Goal: Transaction & Acquisition: Download file/media

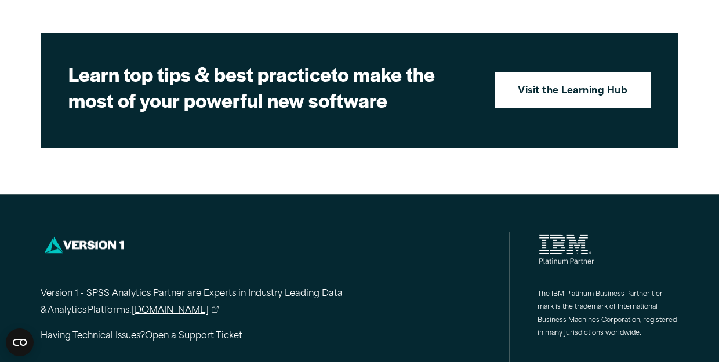
scroll to position [1765, 0]
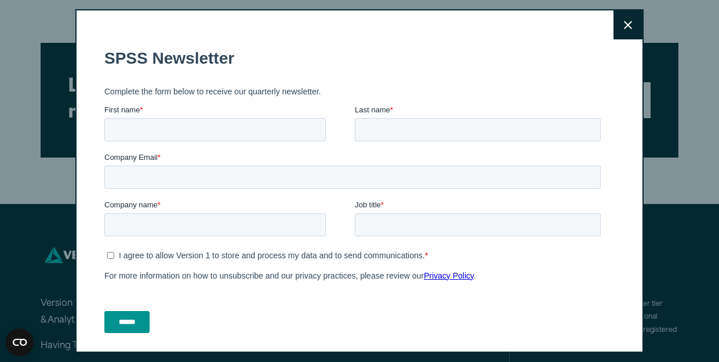
click at [628, 21] on icon at bounding box center [628, 25] width 8 height 9
click at [627, 26] on icon at bounding box center [628, 25] width 8 height 8
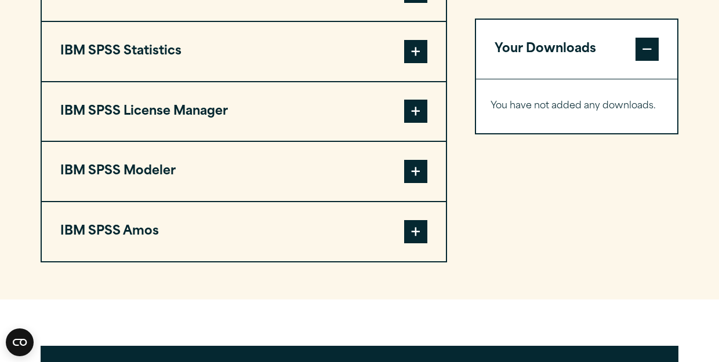
scroll to position [1002, 0]
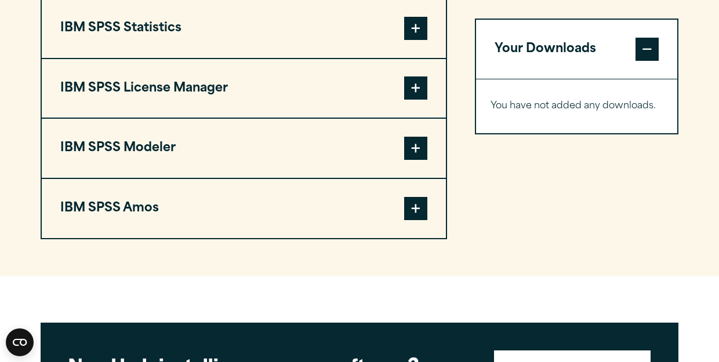
click at [413, 33] on span at bounding box center [415, 28] width 23 height 23
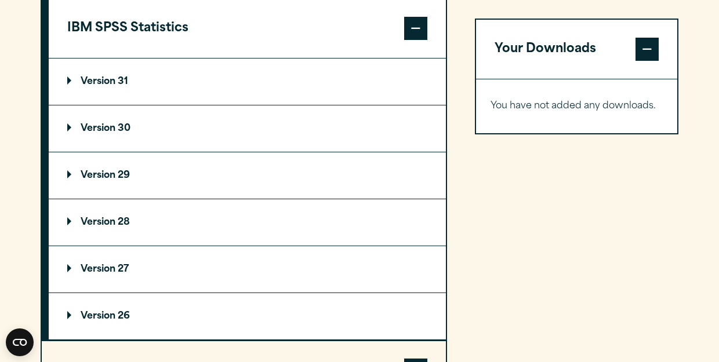
click at [81, 127] on p "Version 30" at bounding box center [98, 128] width 63 height 9
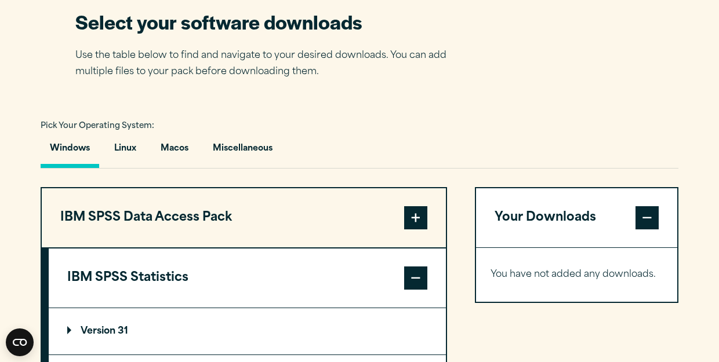
scroll to position [714, 0]
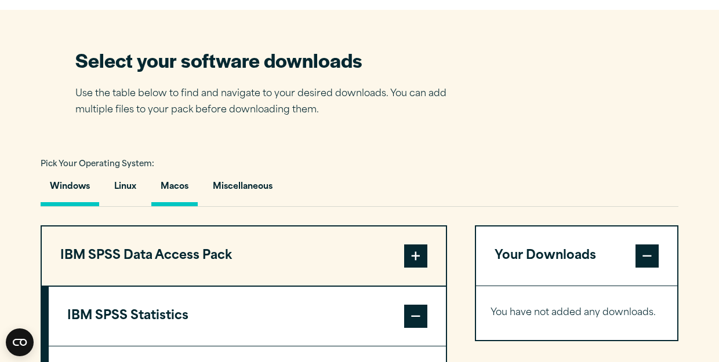
click at [181, 191] on button "Macos" at bounding box center [174, 189] width 46 height 33
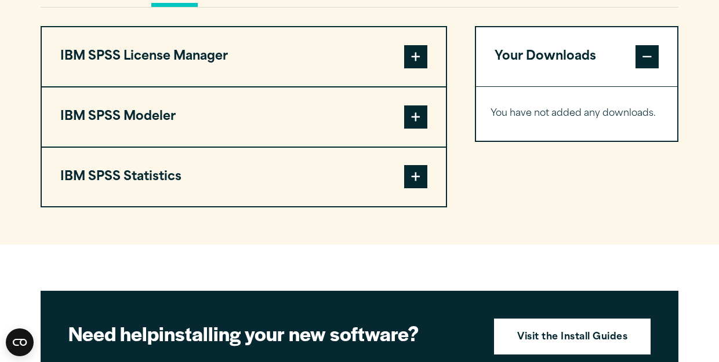
scroll to position [876, 0]
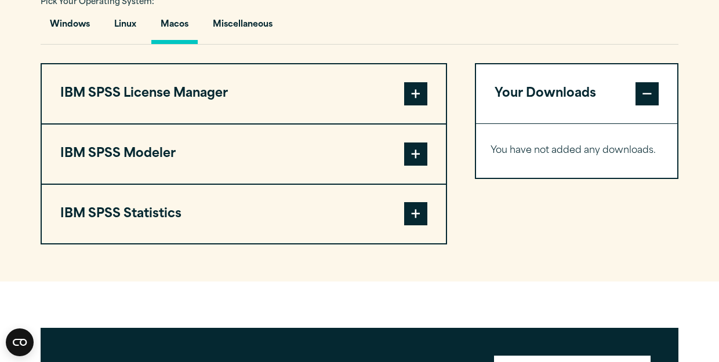
click at [414, 158] on span at bounding box center [415, 154] width 23 height 23
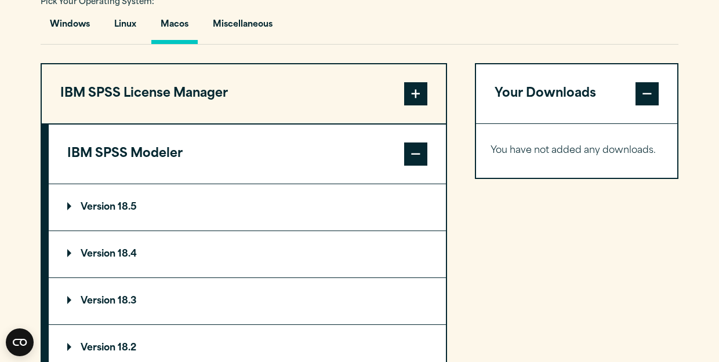
click at [417, 156] on span at bounding box center [415, 154] width 23 height 23
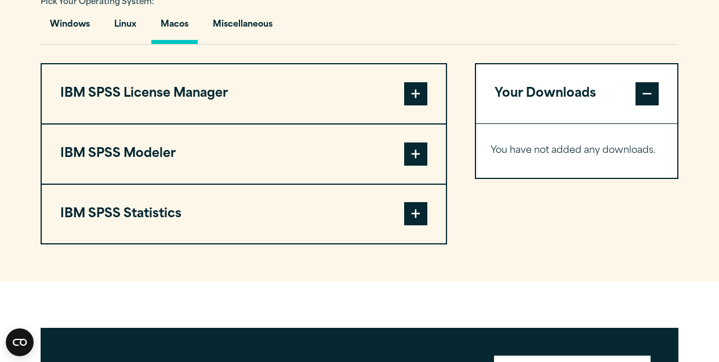
click at [415, 217] on span at bounding box center [415, 213] width 23 height 23
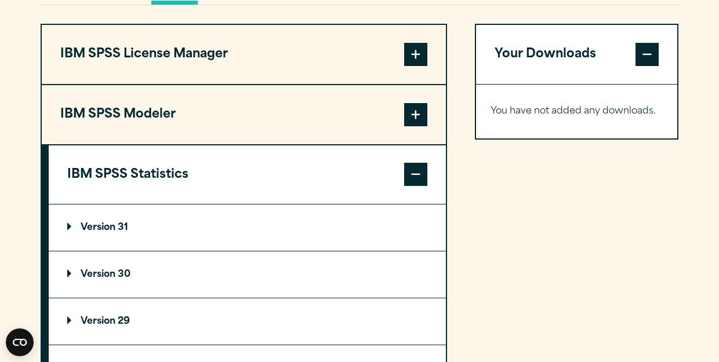
scroll to position [965, 0]
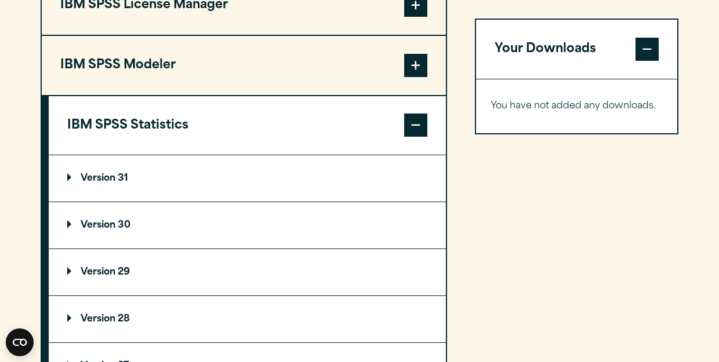
click at [81, 226] on p "Version 30" at bounding box center [98, 225] width 63 height 9
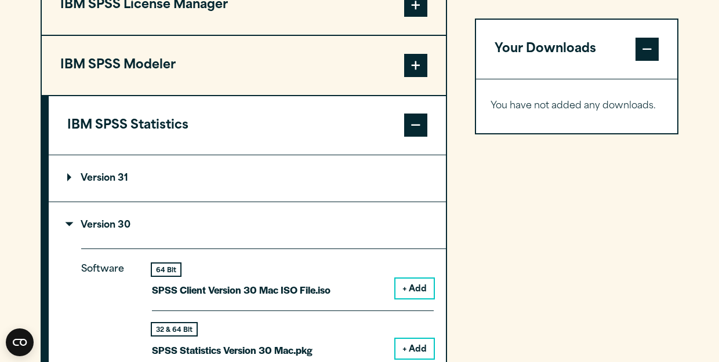
scroll to position [1017, 0]
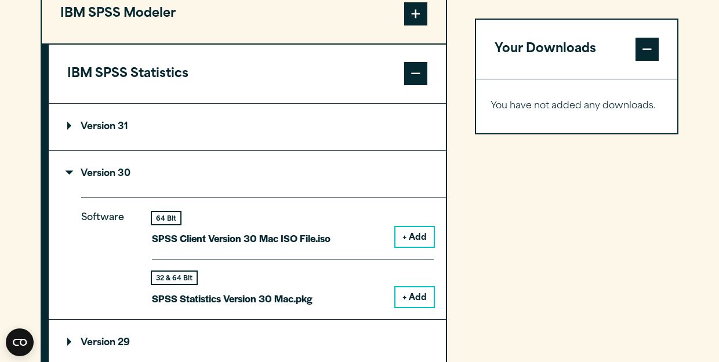
click at [70, 125] on summary "Version 31" at bounding box center [247, 127] width 397 height 46
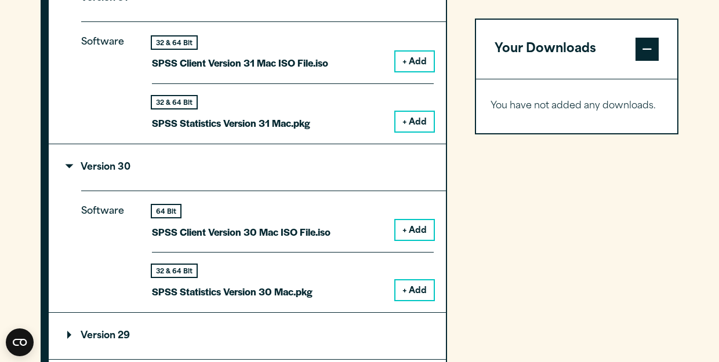
scroll to position [1162, 0]
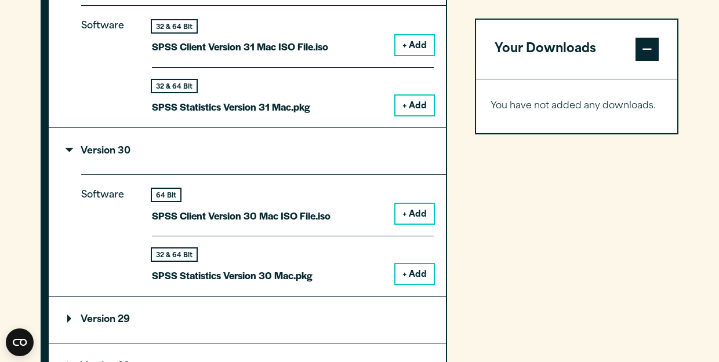
click at [415, 267] on button "+ Add" at bounding box center [414, 274] width 38 height 20
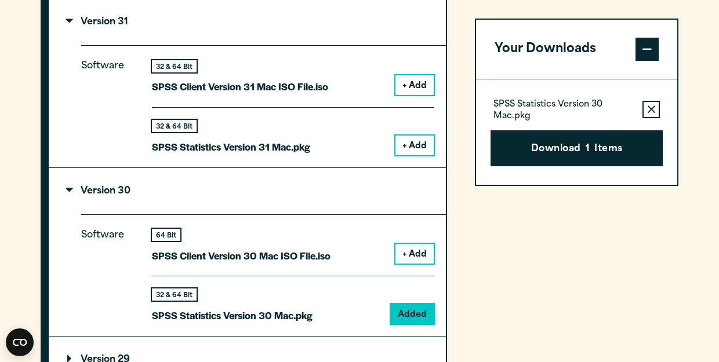
scroll to position [1124, 0]
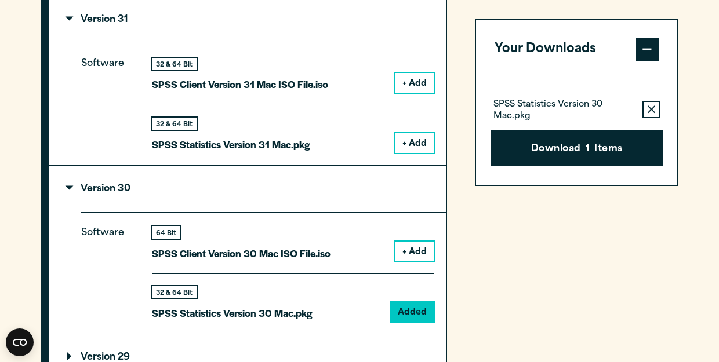
click at [655, 110] on button "Remove this item from your software download list" at bounding box center [651, 109] width 17 height 17
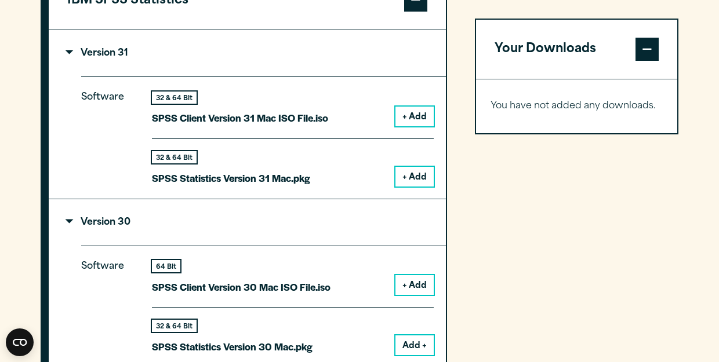
scroll to position [1085, 0]
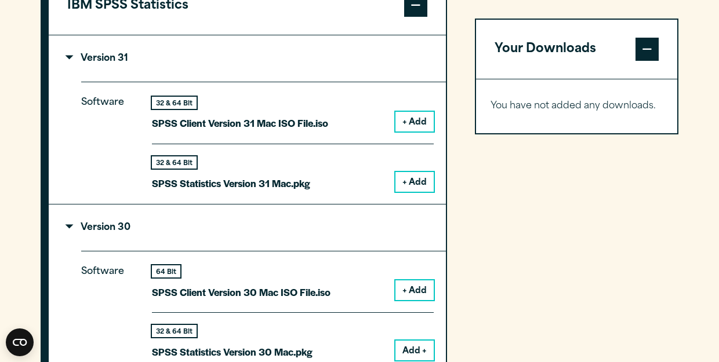
click at [411, 180] on button "+ Add" at bounding box center [414, 182] width 38 height 20
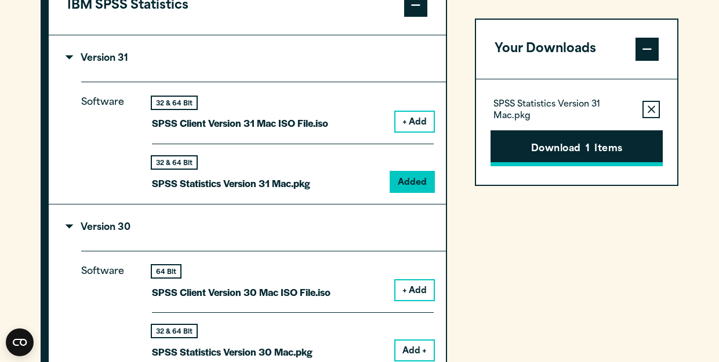
click at [578, 151] on button "Download 1 Items" at bounding box center [577, 148] width 172 height 36
click at [547, 310] on div "Please confirm you have a licence. Close Please confirm you have been provided …" at bounding box center [359, 181] width 719 height 362
click at [585, 144] on button "Download 1 Items" at bounding box center [577, 148] width 172 height 36
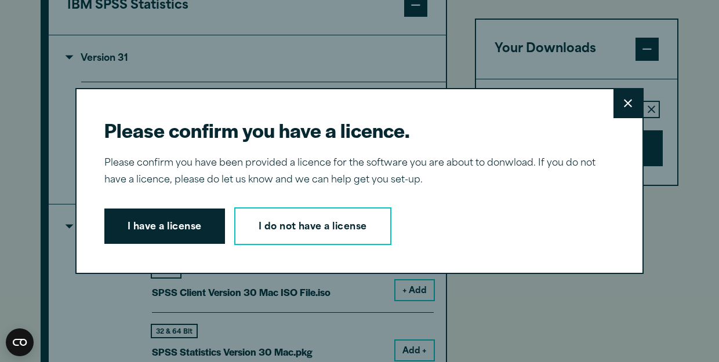
click at [622, 103] on button "Close" at bounding box center [628, 103] width 29 height 29
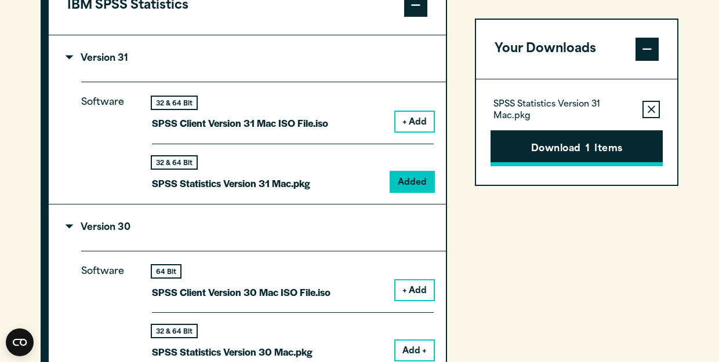
click at [554, 153] on button "Download 1 Items" at bounding box center [577, 148] width 172 height 36
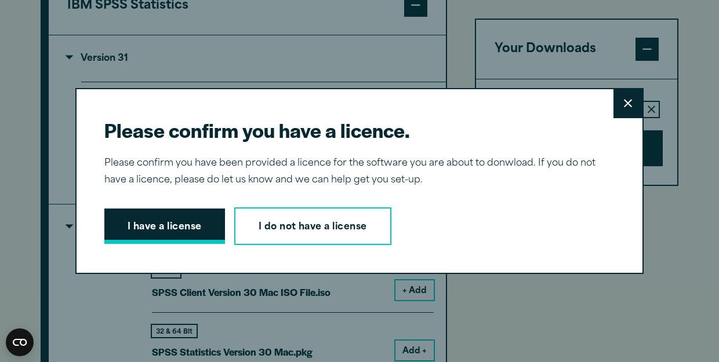
click at [140, 229] on button "I have a license" at bounding box center [164, 227] width 121 height 36
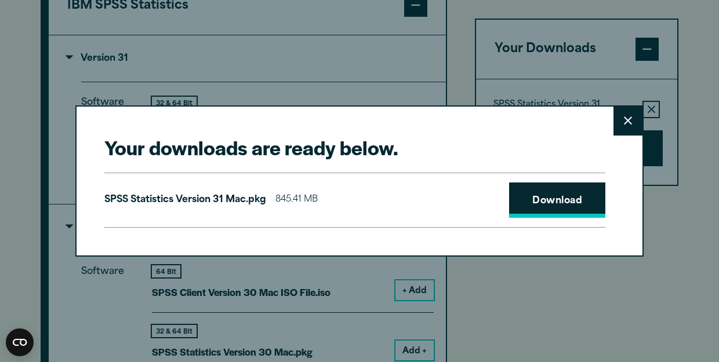
click at [553, 204] on link "Download" at bounding box center [557, 201] width 96 height 36
click at [577, 322] on div "Your downloads are ready below. Close SPSS Statistics Version 31 Mac.pkg 845.41…" at bounding box center [359, 181] width 719 height 362
